Goal: Find specific page/section: Find specific page/section

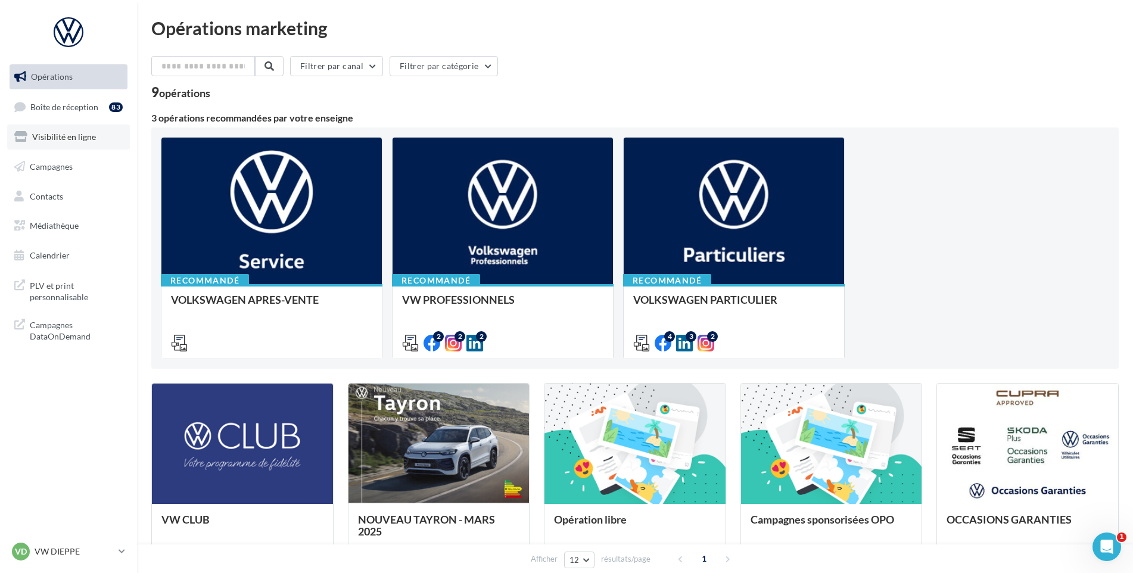
click at [71, 125] on link "Visibilité en ligne" at bounding box center [68, 137] width 123 height 25
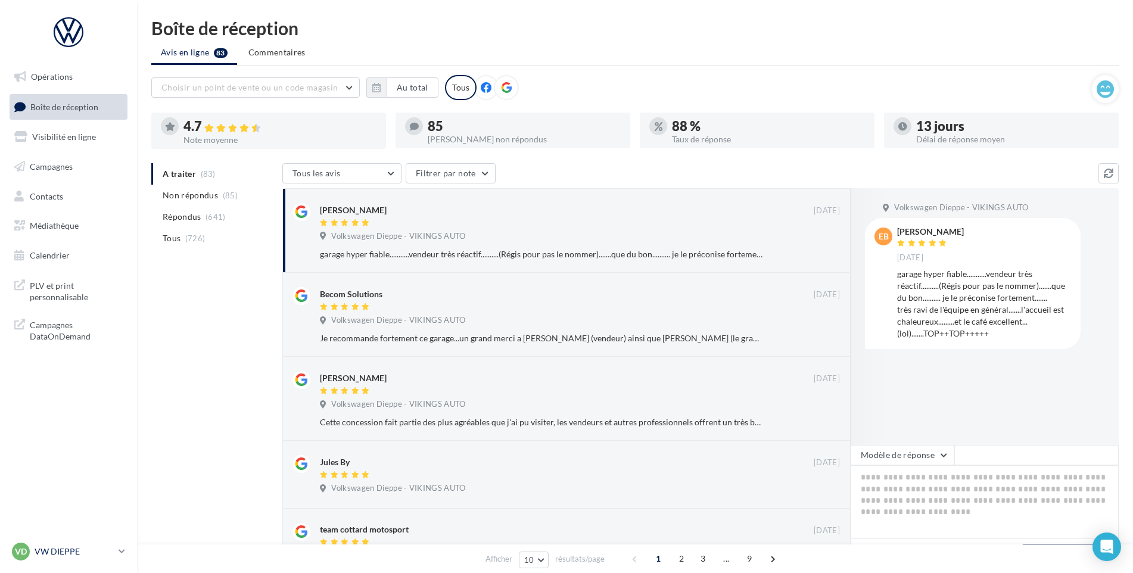
click at [92, 552] on p "VW DIEPPE" at bounding box center [74, 552] width 79 height 12
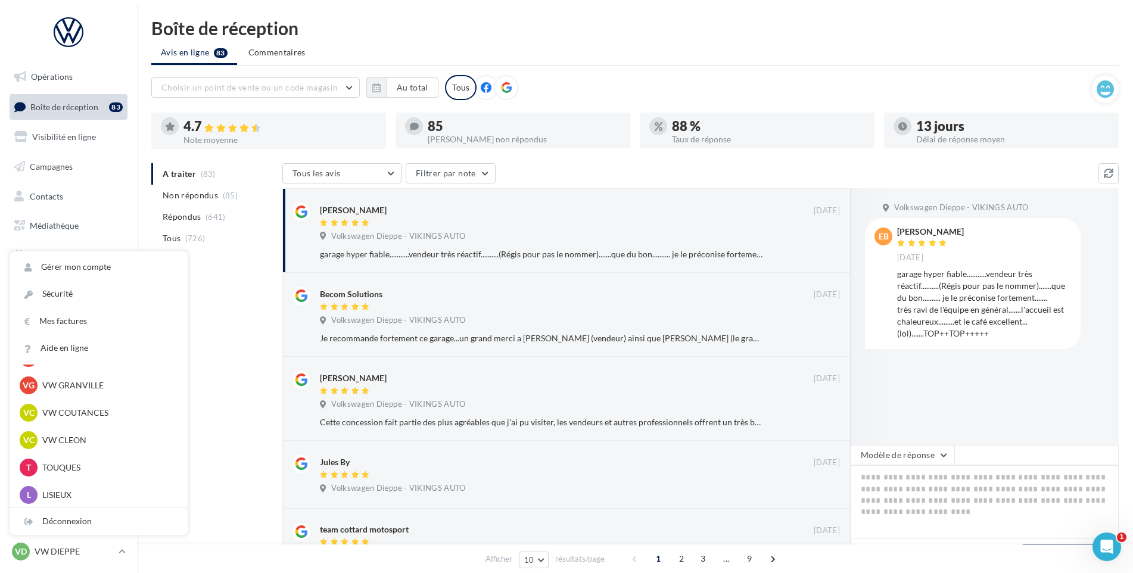
scroll to position [298, 0]
click at [117, 414] on p "VW GRANVILLE" at bounding box center [107, 415] width 131 height 12
